Goal: Transaction & Acquisition: Purchase product/service

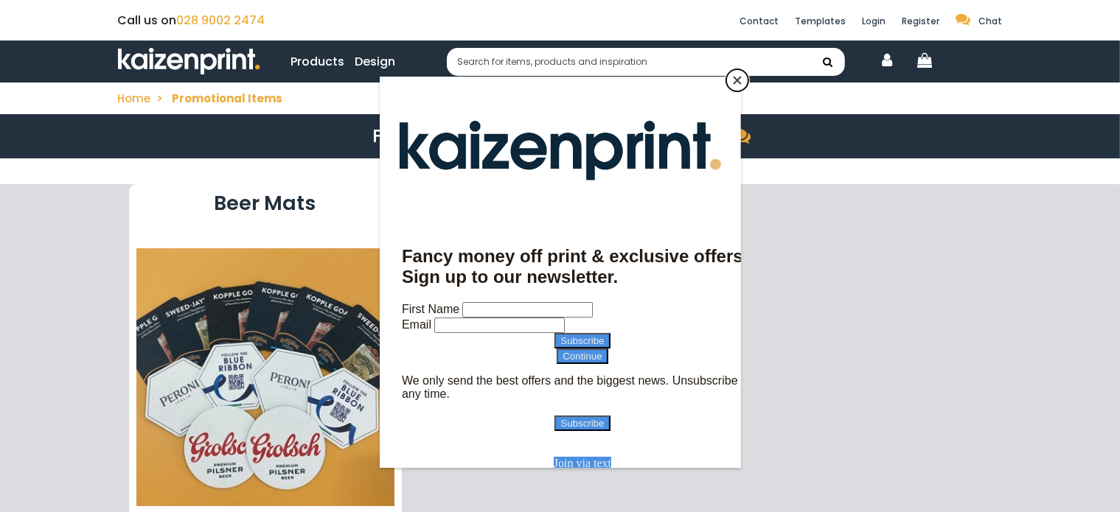
click at [737, 82] on button "Close" at bounding box center [737, 80] width 22 height 22
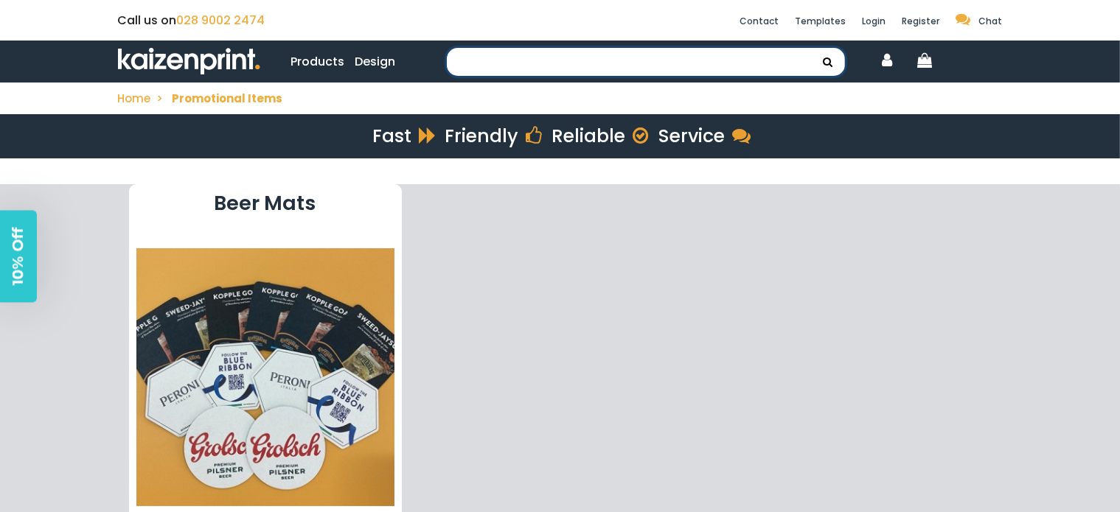
click at [495, 62] on input "text" at bounding box center [646, 62] width 398 height 28
type input "wobbler"
click at [812, 48] on button "submit" at bounding box center [828, 62] width 33 height 28
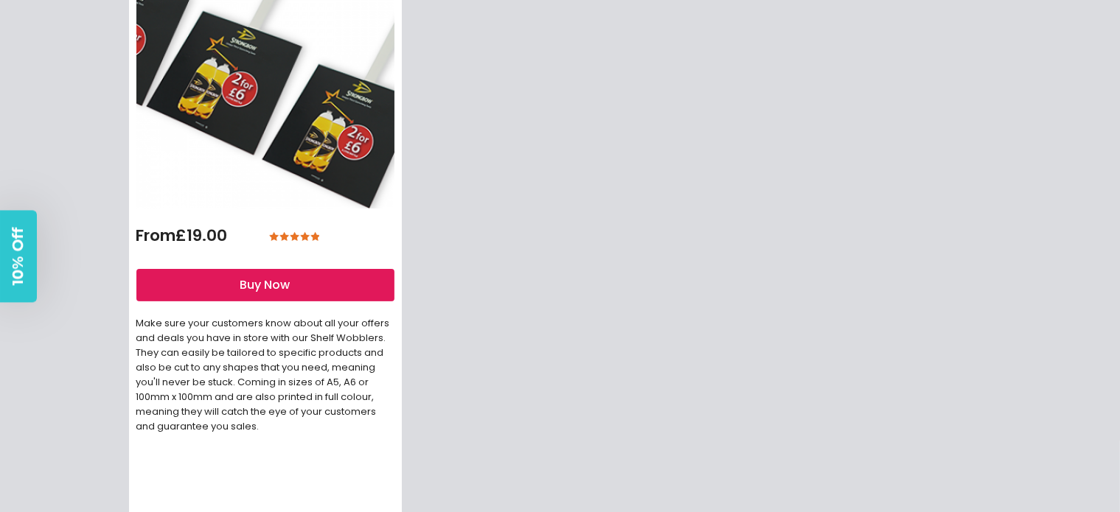
scroll to position [346, 0]
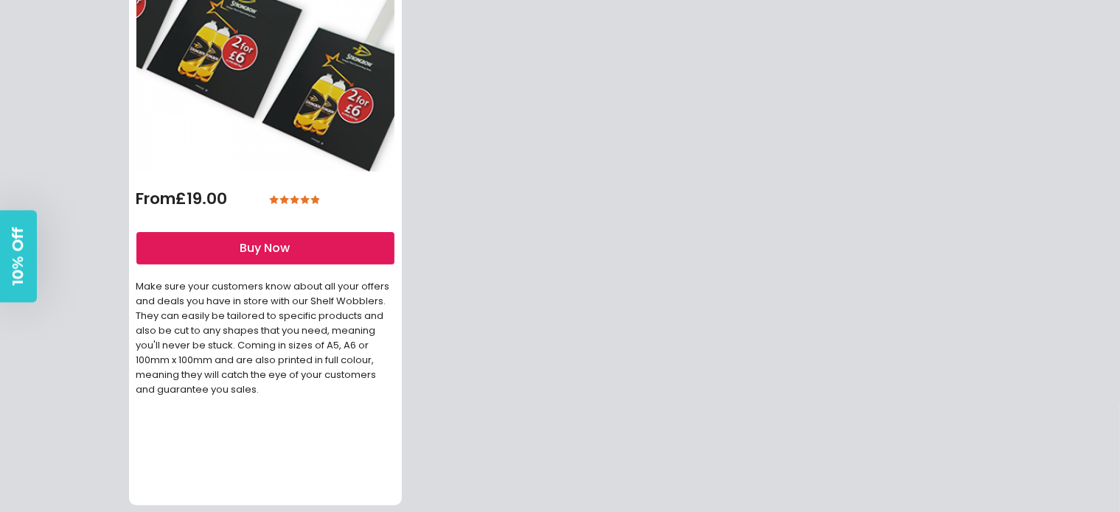
click at [287, 93] on img at bounding box center [265, 43] width 258 height 258
